Goal: Transaction & Acquisition: Obtain resource

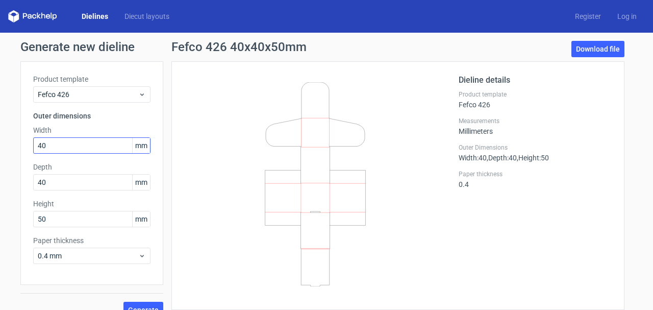
scroll to position [15, 0]
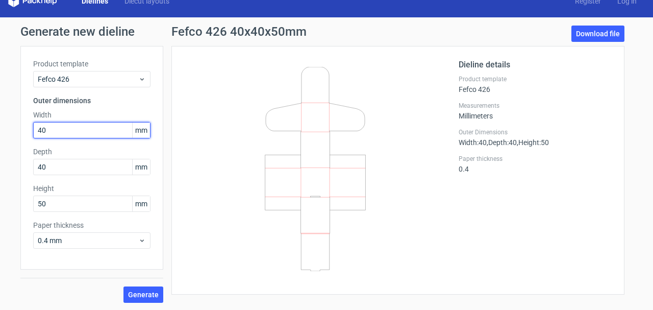
click at [68, 129] on input "40" at bounding box center [91, 130] width 117 height 16
type input "4"
type input "50"
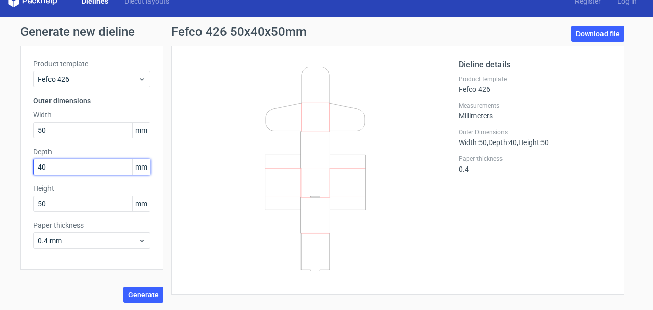
click at [69, 166] on input "40" at bounding box center [91, 167] width 117 height 16
type input "4"
type input "50"
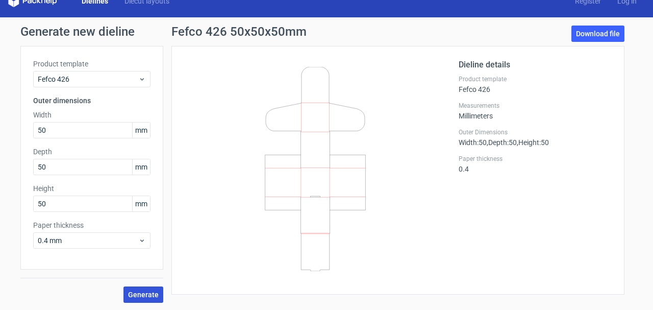
click at [147, 291] on span "Generate" at bounding box center [143, 294] width 31 height 7
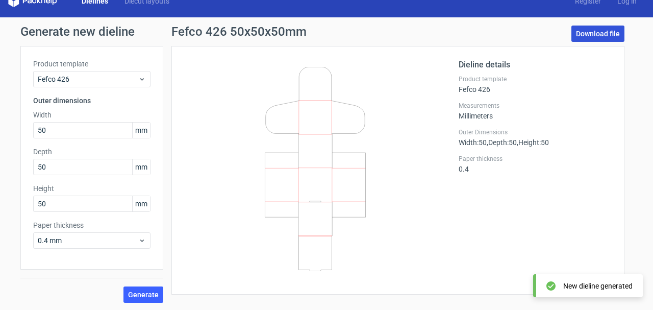
click at [596, 32] on link "Download file" at bounding box center [597, 34] width 53 height 16
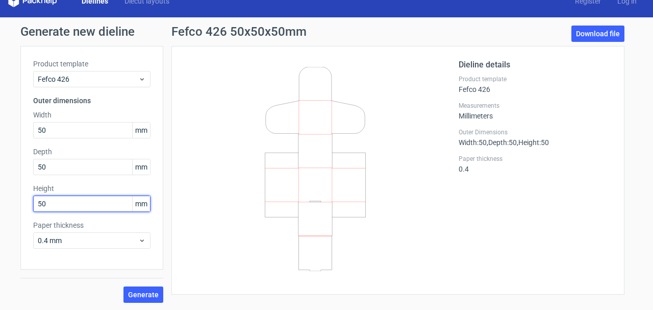
click at [71, 199] on input "50" at bounding box center [91, 203] width 117 height 16
type input "5"
type input "30"
click at [84, 265] on div "Product template Fefco 426 Outer dimensions Width 50 mm Depth 50 mm Height 30 m…" at bounding box center [91, 157] width 143 height 223
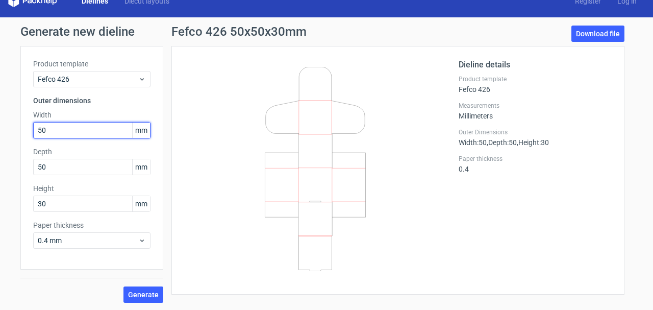
click at [55, 129] on input "50" at bounding box center [91, 130] width 117 height 16
type input "5"
type input "60"
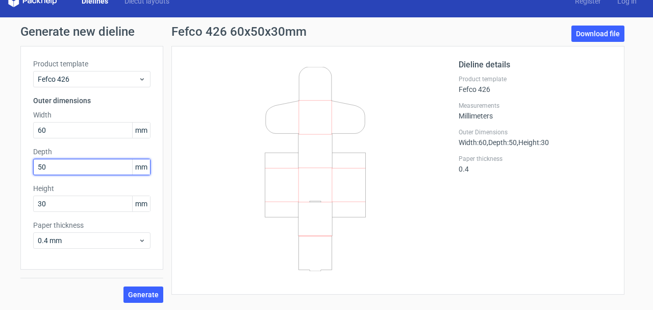
click at [66, 165] on input "50" at bounding box center [91, 167] width 117 height 16
type input "5"
type input "60"
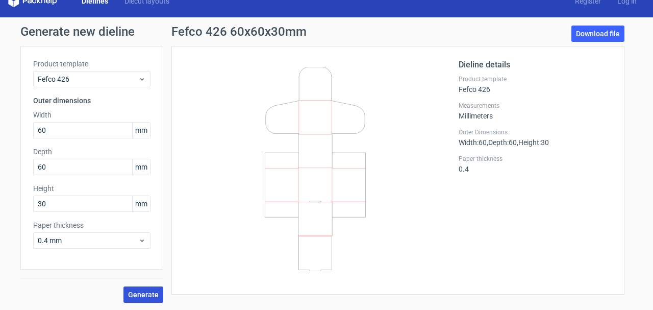
click at [149, 292] on span "Generate" at bounding box center [143, 294] width 31 height 7
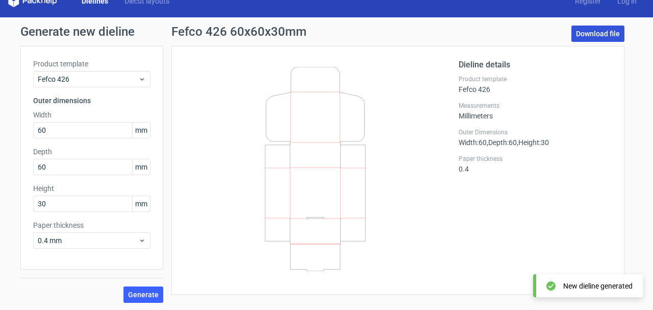
click at [596, 34] on link "Download file" at bounding box center [597, 34] width 53 height 16
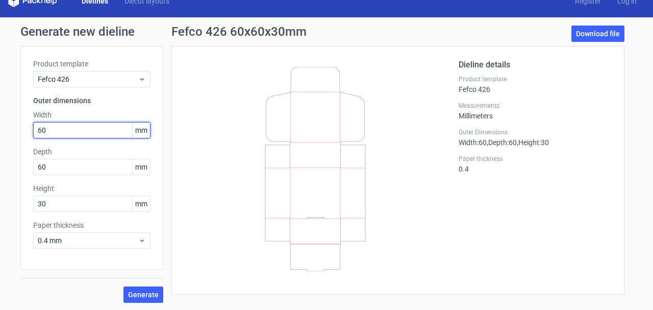
click at [70, 127] on input "60" at bounding box center [91, 130] width 117 height 16
type input "6"
type input "50"
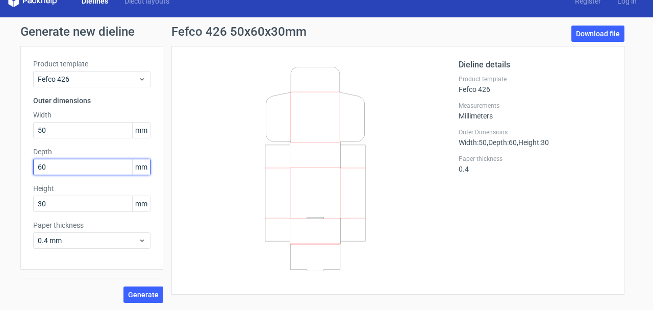
click at [60, 167] on input "60" at bounding box center [91, 167] width 117 height 16
type input "6"
type input "50"
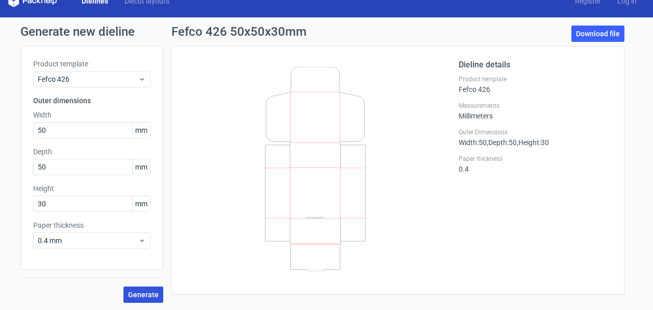
click at [147, 294] on span "Generate" at bounding box center [143, 294] width 31 height 7
click at [588, 33] on link "Download file" at bounding box center [597, 34] width 53 height 16
